Goal: Information Seeking & Learning: Learn about a topic

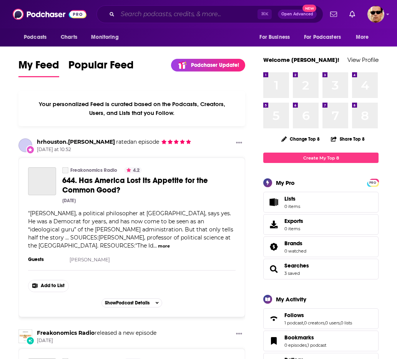
click at [181, 13] on input "Search podcasts, credits, & more..." at bounding box center [188, 14] width 140 height 12
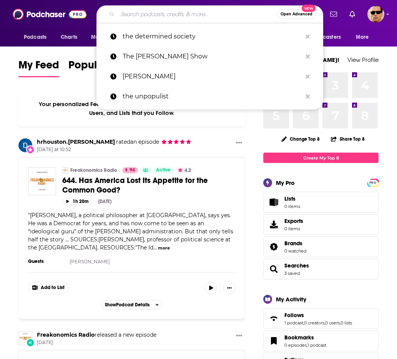
paste input "The World of Higher Education"
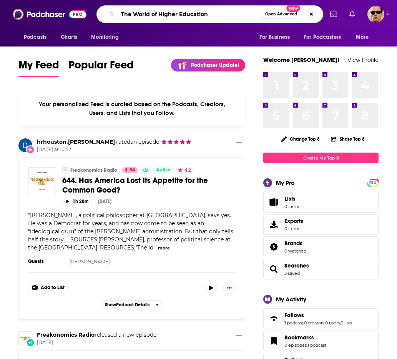
type input "The World of Higher Education"
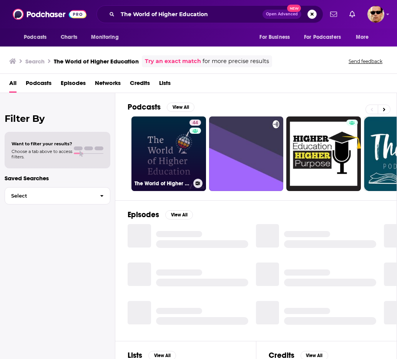
click at [163, 156] on link "44 The World of Higher Education" at bounding box center [169, 154] width 75 height 75
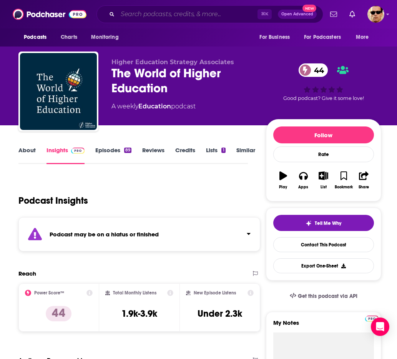
click at [147, 12] on input "Search podcasts, credits, & more..." at bounding box center [188, 14] width 140 height 12
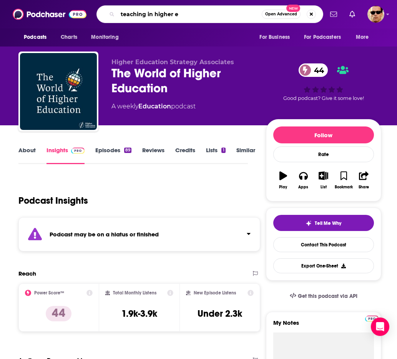
type input "teaching in higher ed"
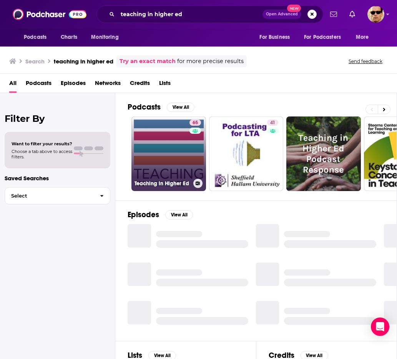
click at [167, 157] on link "65 Teaching in Higher Ed" at bounding box center [169, 154] width 75 height 75
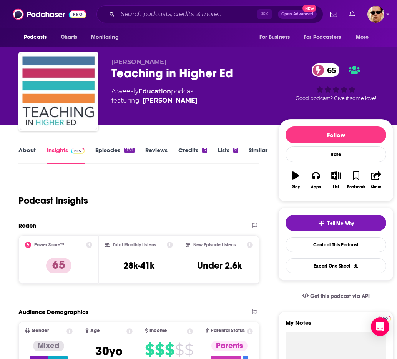
click at [97, 147] on link "Episodes 1130" at bounding box center [114, 156] width 39 height 18
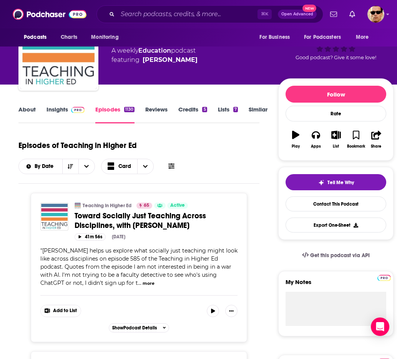
scroll to position [53, 0]
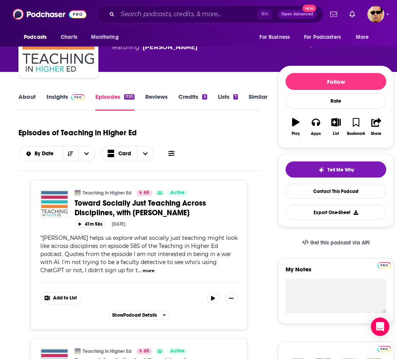
click at [62, 100] on link "Insights" at bounding box center [66, 102] width 38 height 18
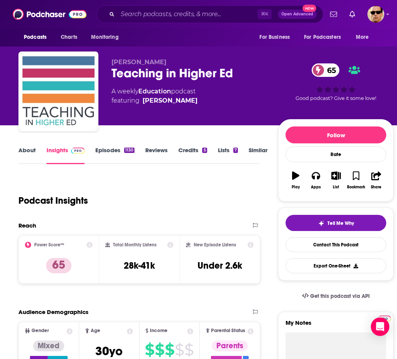
click at [118, 149] on link "Episodes 1130" at bounding box center [114, 156] width 39 height 18
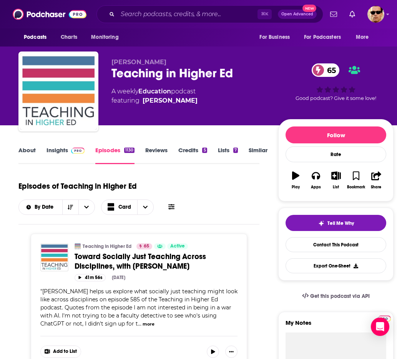
click at [62, 150] on link "Insights" at bounding box center [66, 156] width 38 height 18
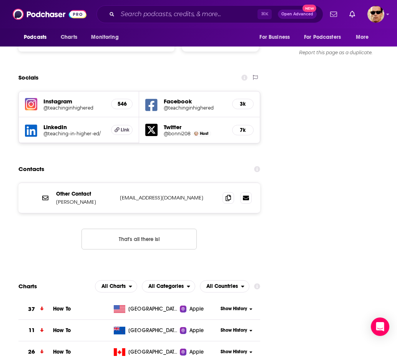
scroll to position [842, 0]
